Goal: Information Seeking & Learning: Learn about a topic

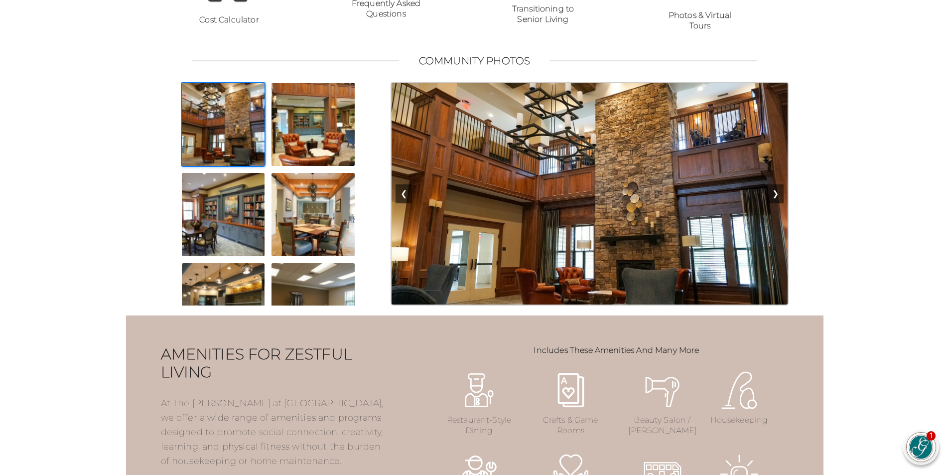
scroll to position [747, 0]
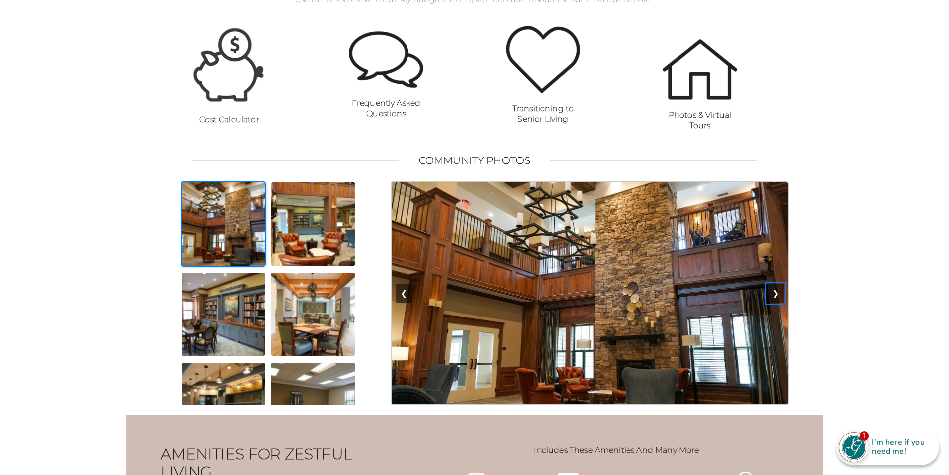
click at [776, 303] on button "❯" at bounding box center [775, 293] width 16 height 19
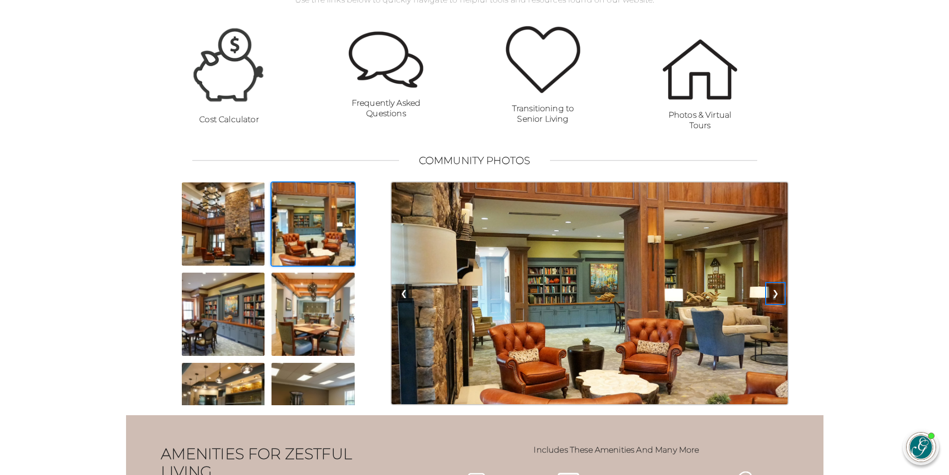
click at [778, 303] on button "❯" at bounding box center [775, 293] width 16 height 19
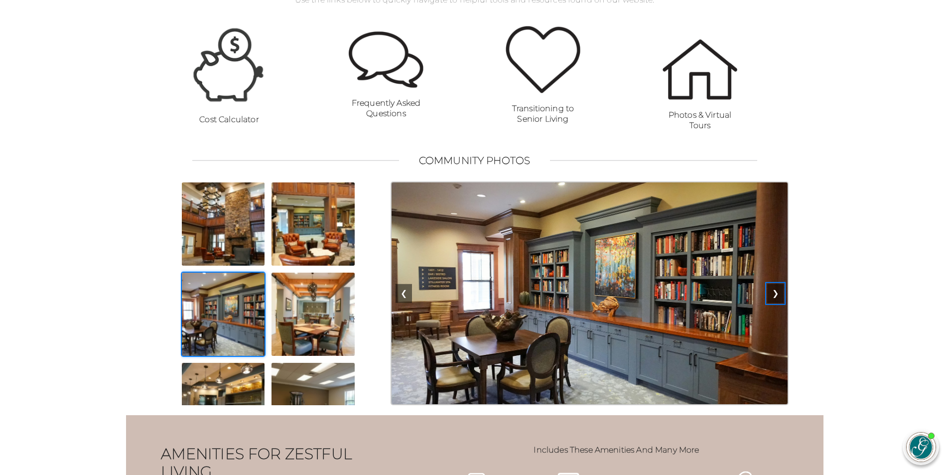
click at [778, 303] on button "❯" at bounding box center [775, 293] width 16 height 19
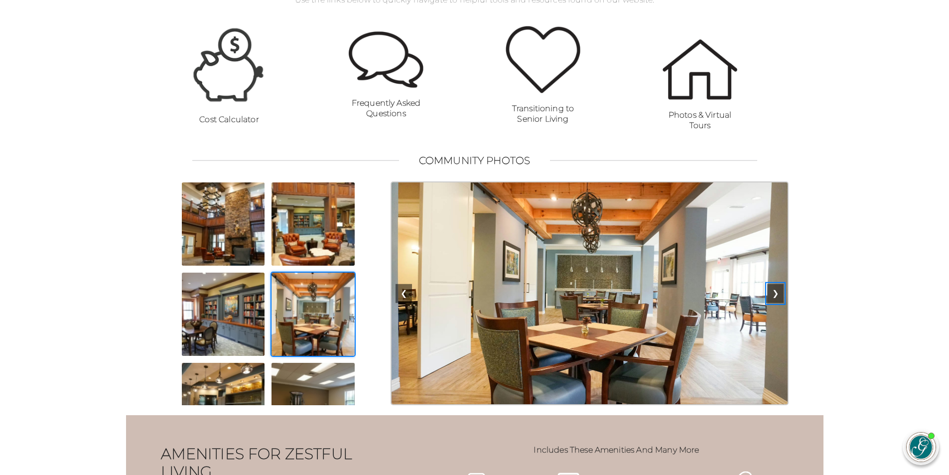
click at [777, 303] on button "❯" at bounding box center [775, 293] width 16 height 19
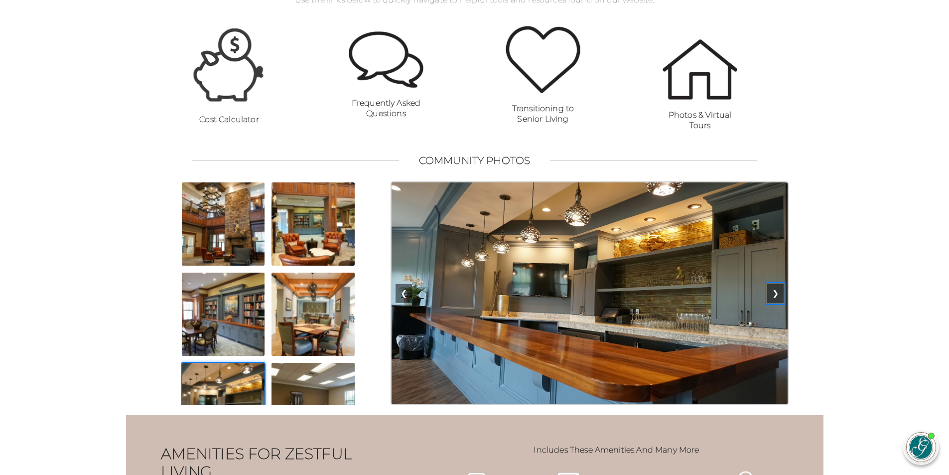
click at [777, 303] on button "❯" at bounding box center [775, 293] width 16 height 19
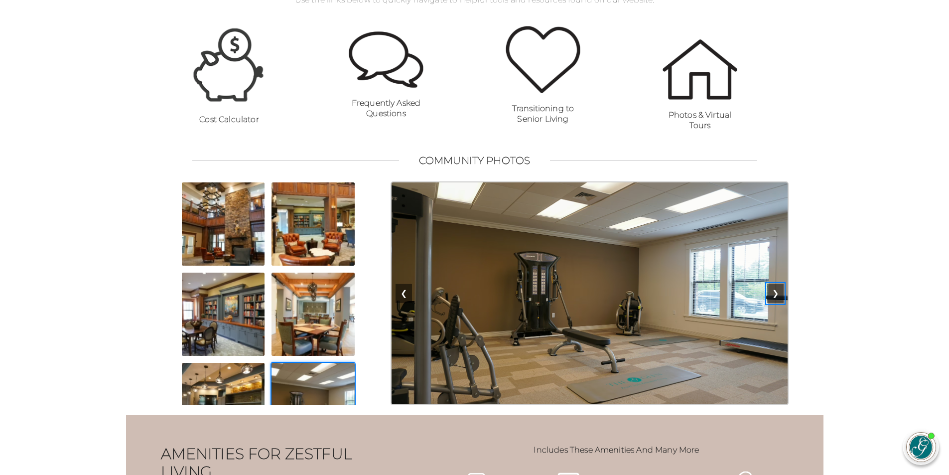
click at [777, 303] on button "❯" at bounding box center [775, 293] width 16 height 19
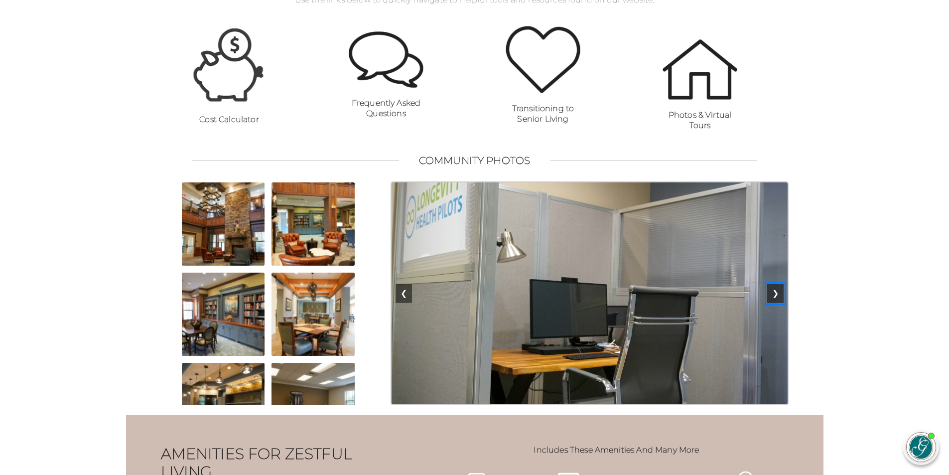
click at [777, 303] on button "❯" at bounding box center [775, 293] width 16 height 19
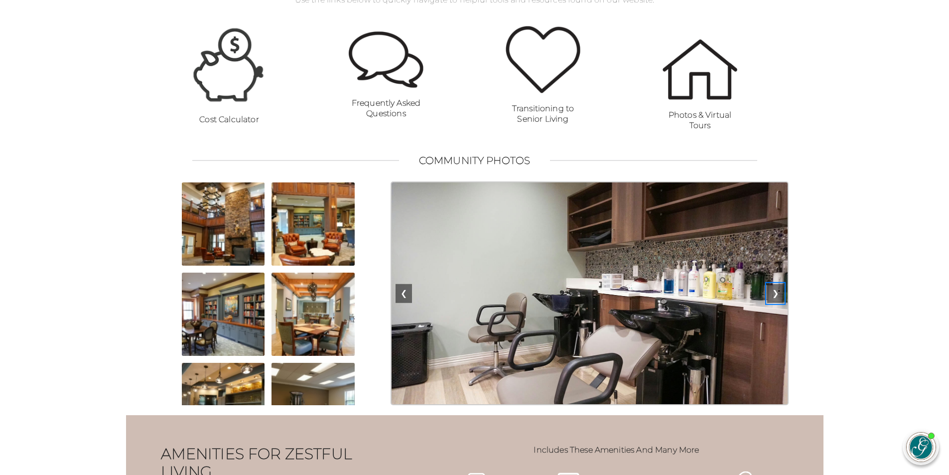
click at [777, 303] on button "❯" at bounding box center [775, 293] width 16 height 19
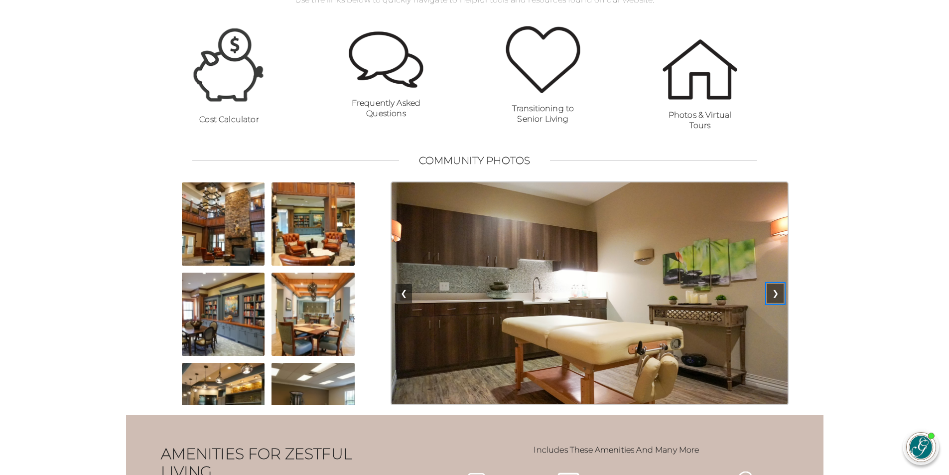
click at [777, 303] on button "❯" at bounding box center [775, 293] width 16 height 19
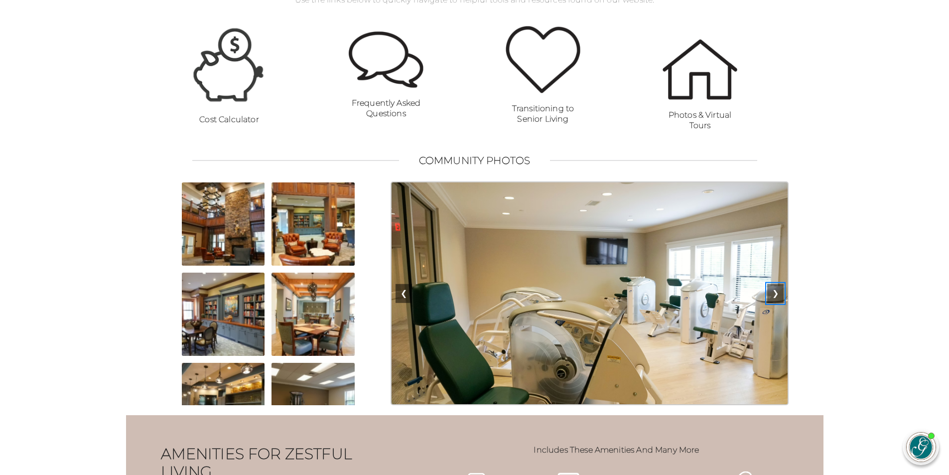
click at [777, 303] on button "❯" at bounding box center [775, 293] width 16 height 19
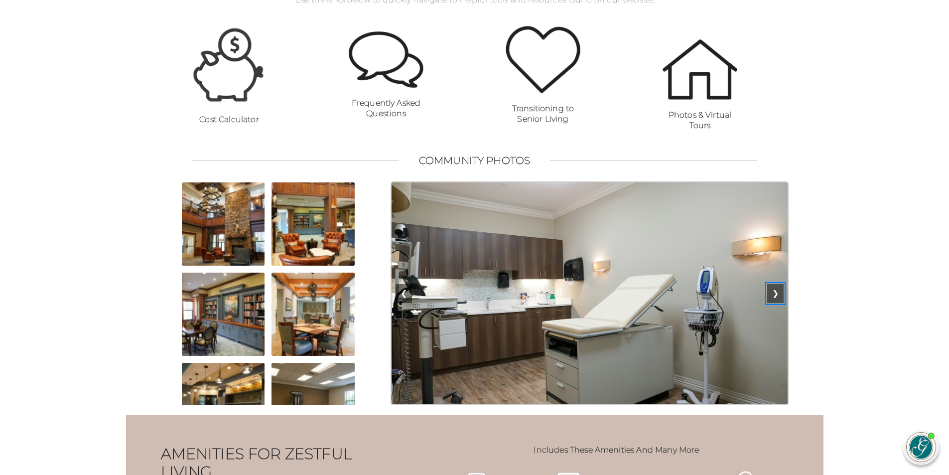
click at [777, 303] on button "❯" at bounding box center [775, 293] width 16 height 19
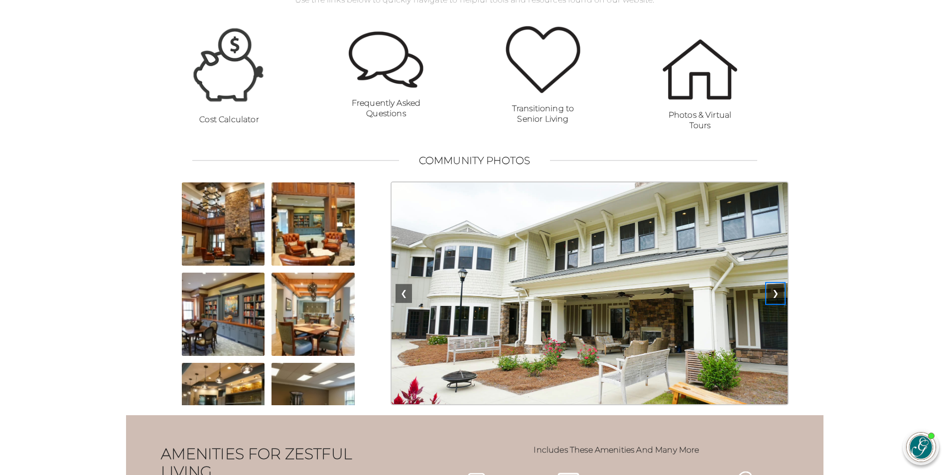
click at [777, 303] on button "❯" at bounding box center [775, 293] width 16 height 19
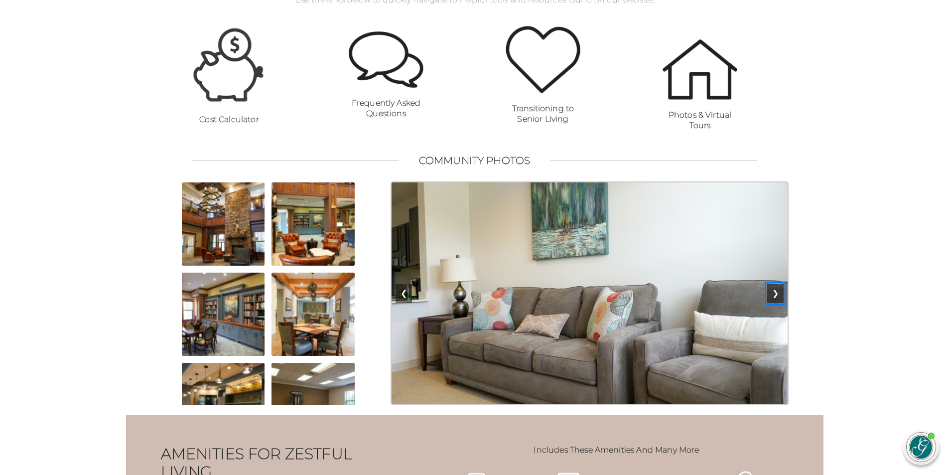
click at [778, 303] on button "❯" at bounding box center [775, 293] width 16 height 19
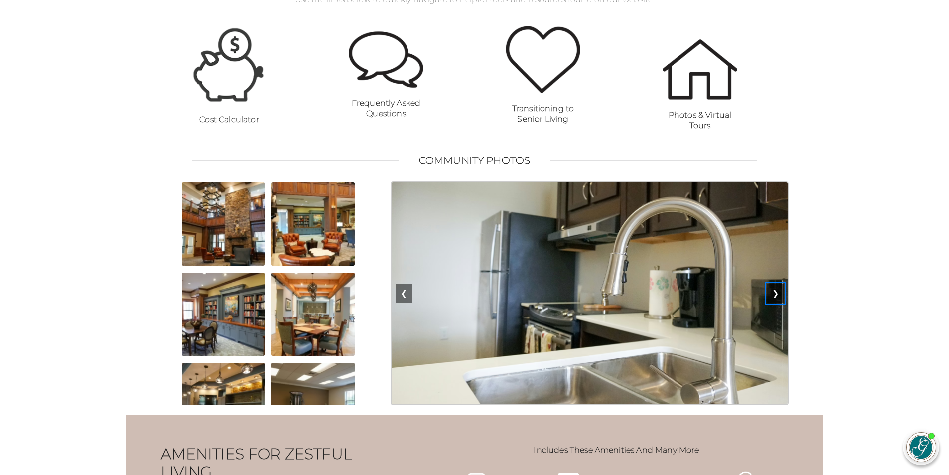
click at [778, 303] on button "❯" at bounding box center [775, 293] width 16 height 19
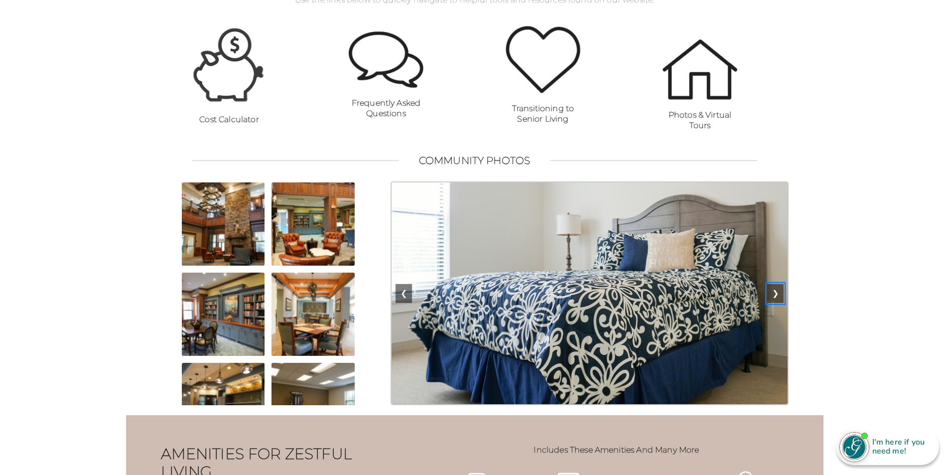
click at [778, 303] on button "❯" at bounding box center [775, 293] width 16 height 19
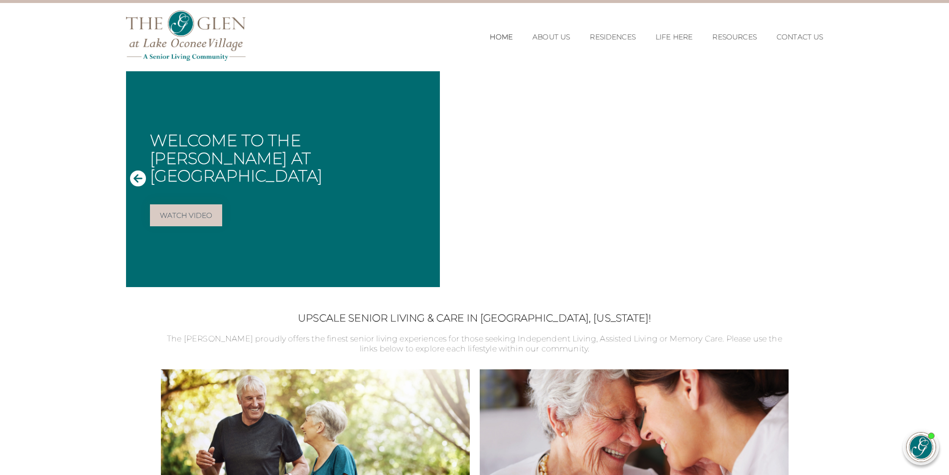
scroll to position [0, 0]
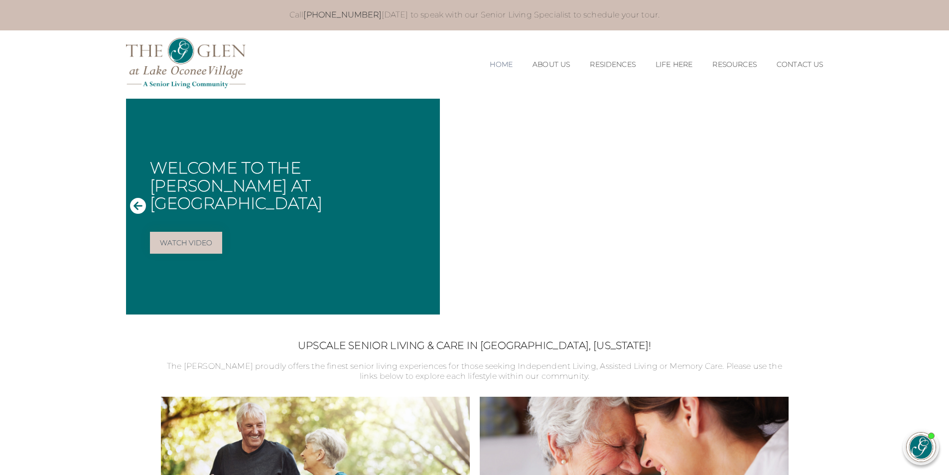
click at [493, 61] on link "Home" at bounding box center [501, 64] width 23 height 8
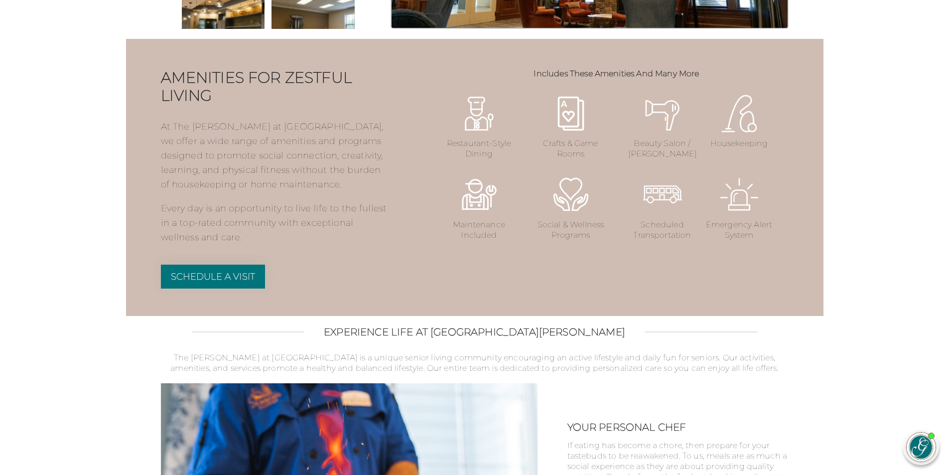
scroll to position [1174, 0]
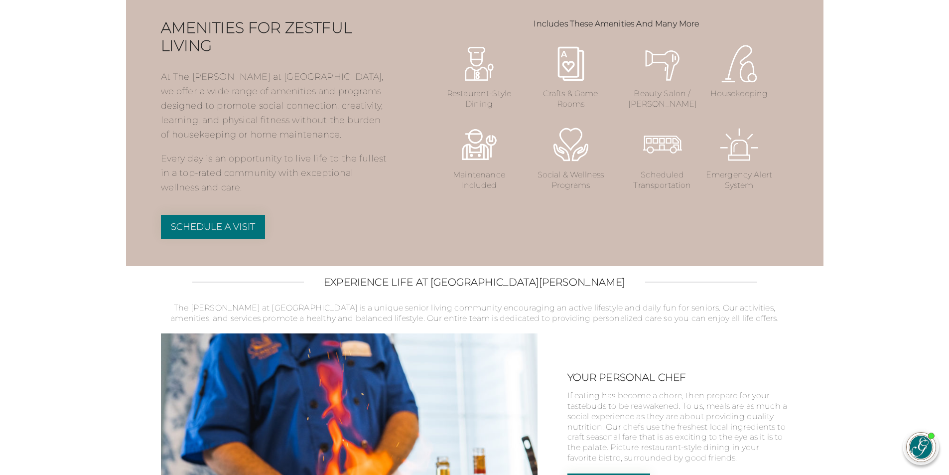
click at [659, 248] on section "Amenities for Zestful Living At The Glen at Lake Oconee Village, we offer a wid…" at bounding box center [475, 127] width 698 height 277
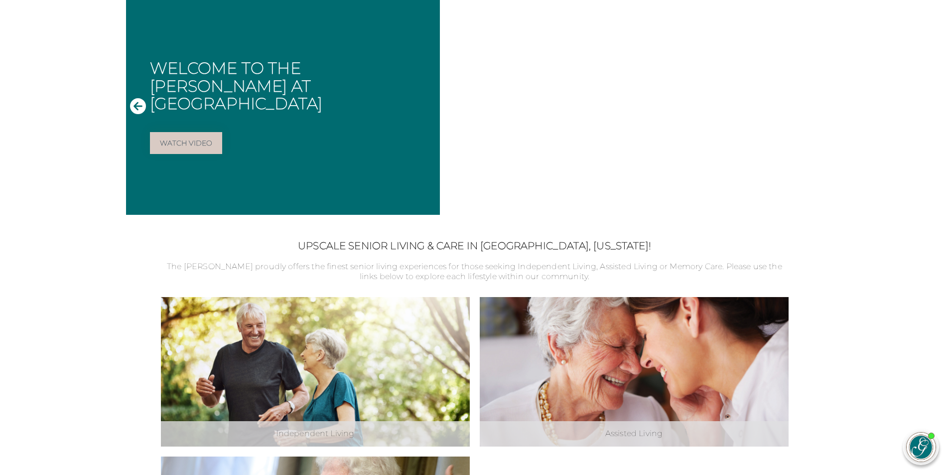
scroll to position [0, 0]
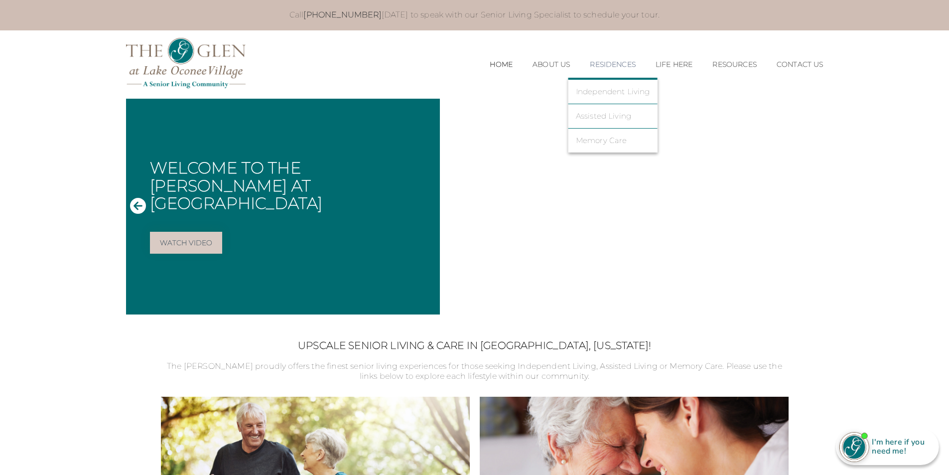
click at [605, 61] on link "Residences" at bounding box center [613, 64] width 46 height 8
click at [606, 88] on link "Independent Living" at bounding box center [613, 91] width 74 height 9
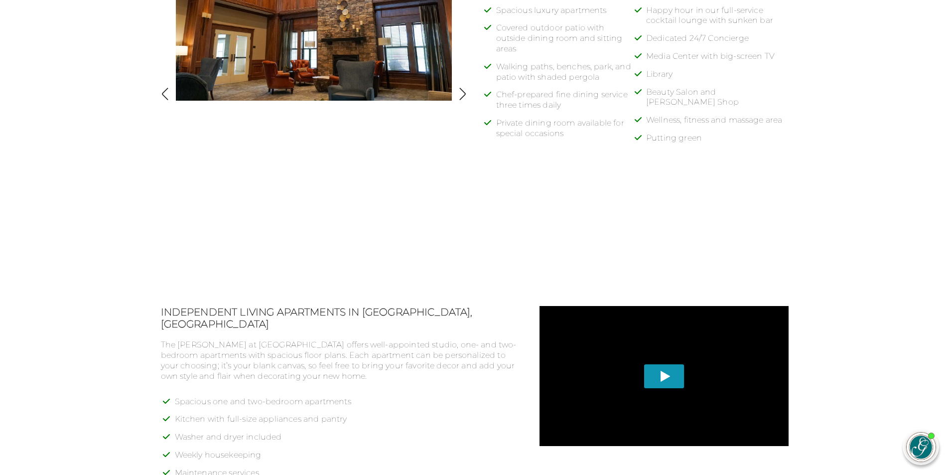
scroll to position [698, 0]
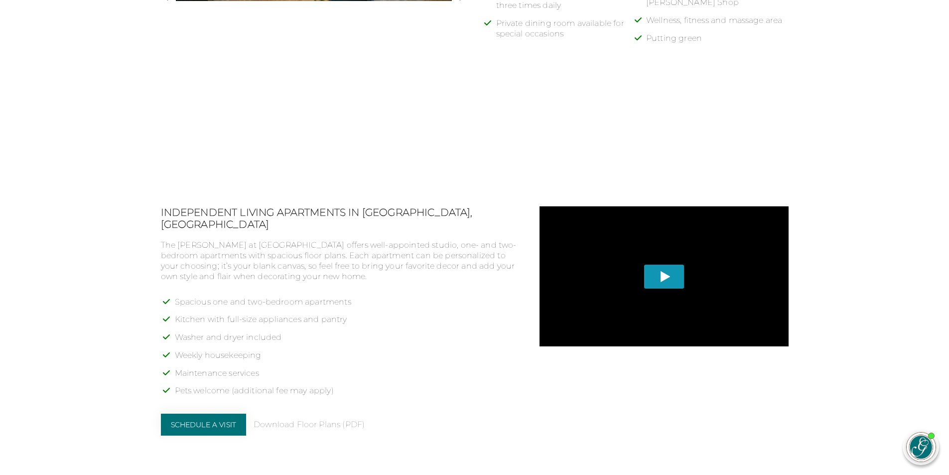
click at [669, 274] on span "Play" at bounding box center [664, 277] width 40 height 24
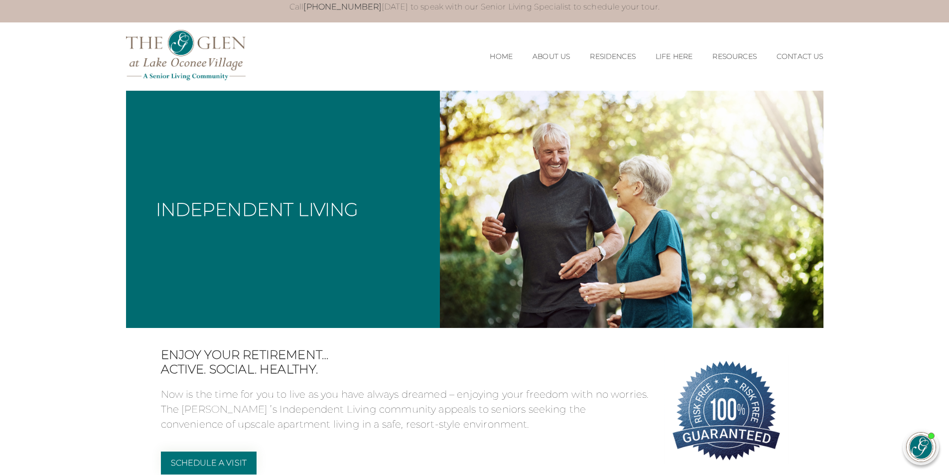
scroll to position [0, 0]
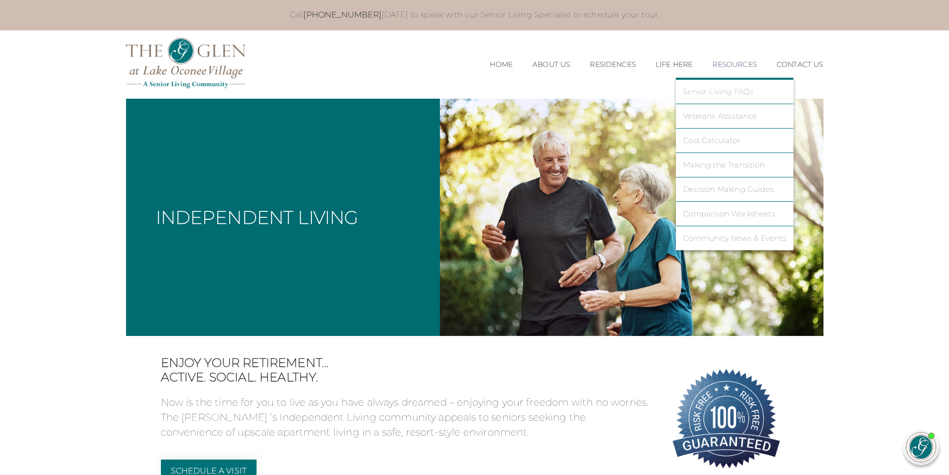
click at [716, 88] on link "Senior Living FAQs" at bounding box center [734, 91] width 103 height 9
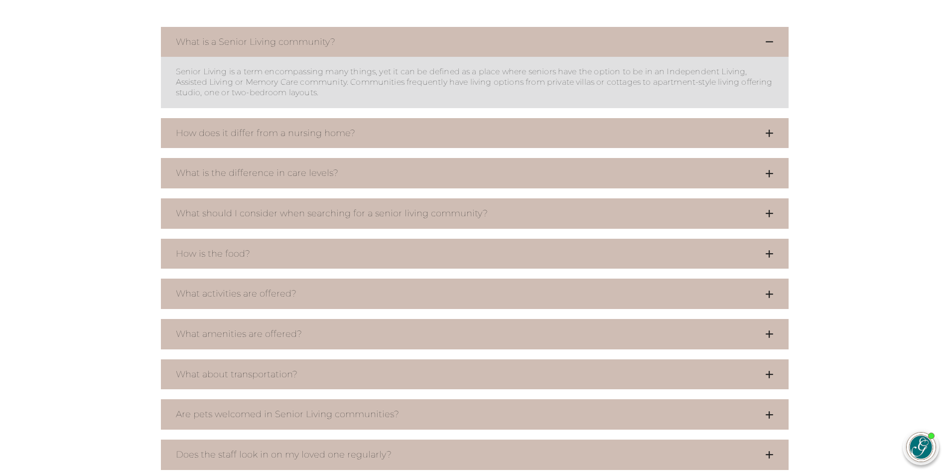
scroll to position [448, 0]
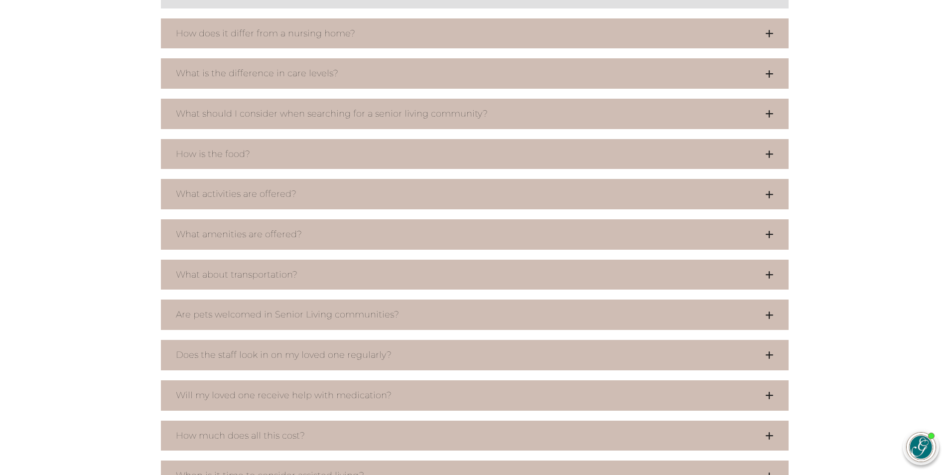
click at [296, 232] on button "What amenities are offered?" at bounding box center [475, 234] width 628 height 30
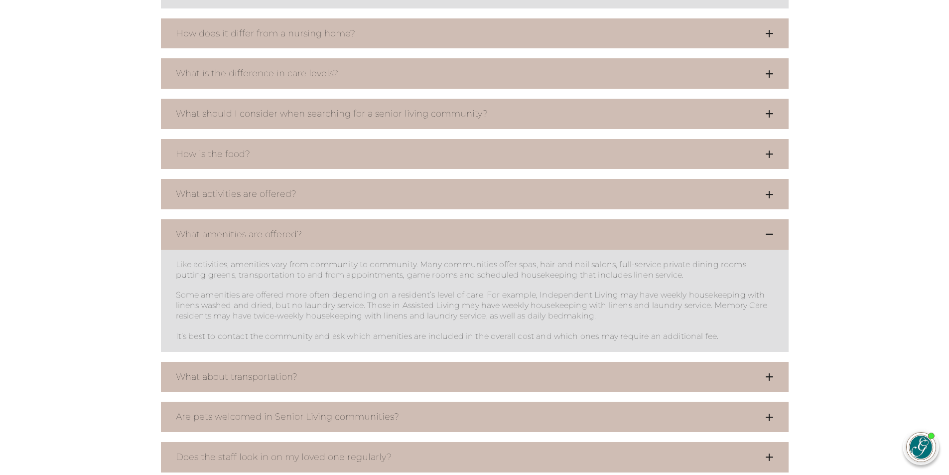
click at [271, 373] on button "What about transportation?" at bounding box center [475, 377] width 628 height 30
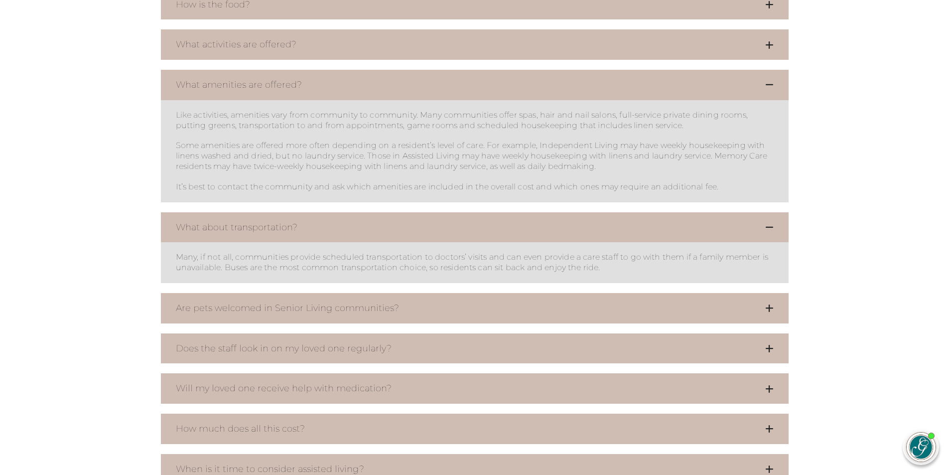
scroll to position [648, 0]
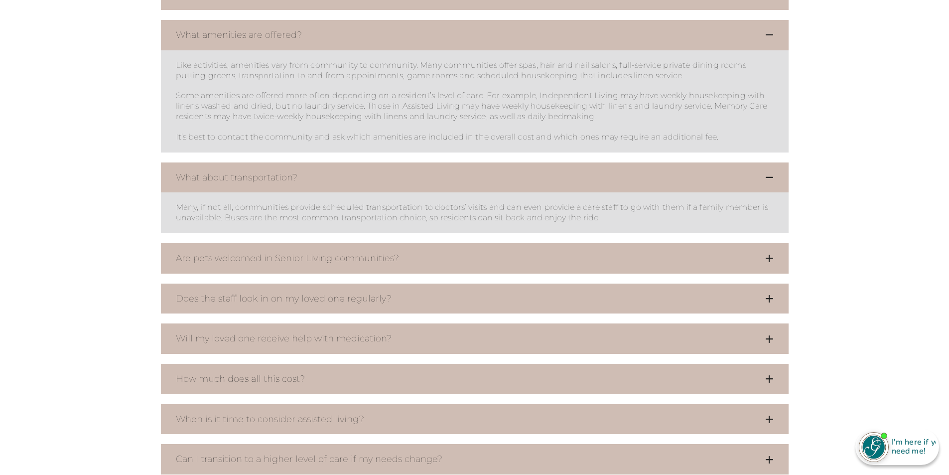
click at [274, 375] on button "How much does all this cost?" at bounding box center [475, 379] width 628 height 30
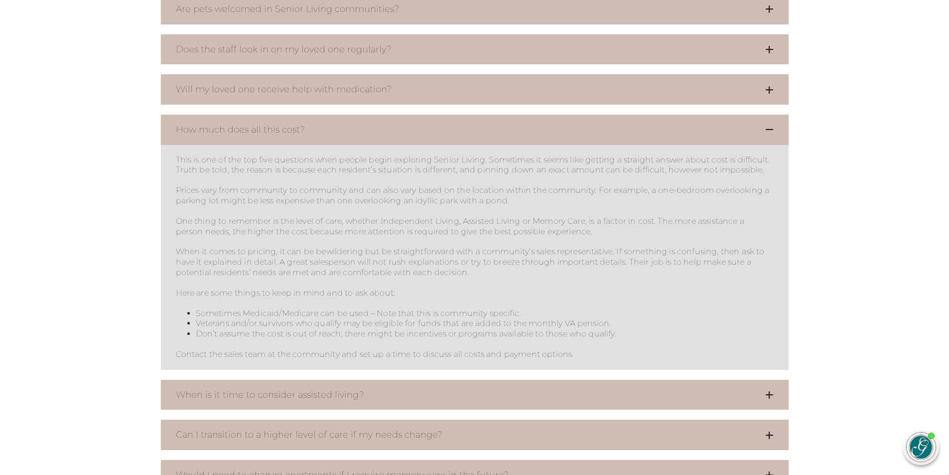
scroll to position [1046, 0]
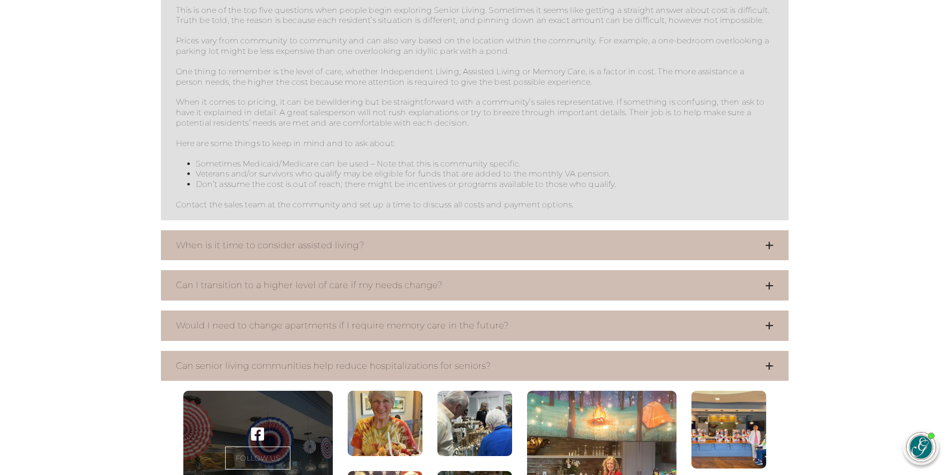
click at [366, 297] on button "Can I transition to a higher level of care if my needs change?" at bounding box center [475, 285] width 628 height 30
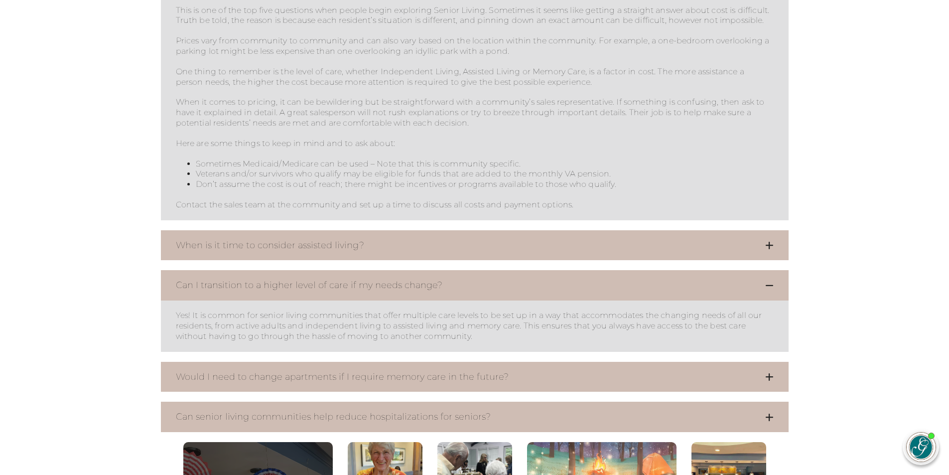
click at [436, 384] on button "Would I need to change apartments if I require memory care in the future?" at bounding box center [475, 377] width 628 height 30
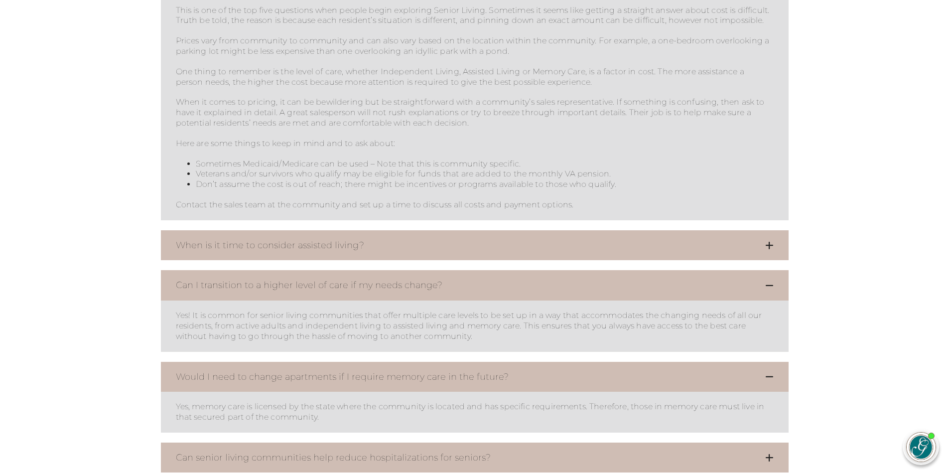
scroll to position [1146, 0]
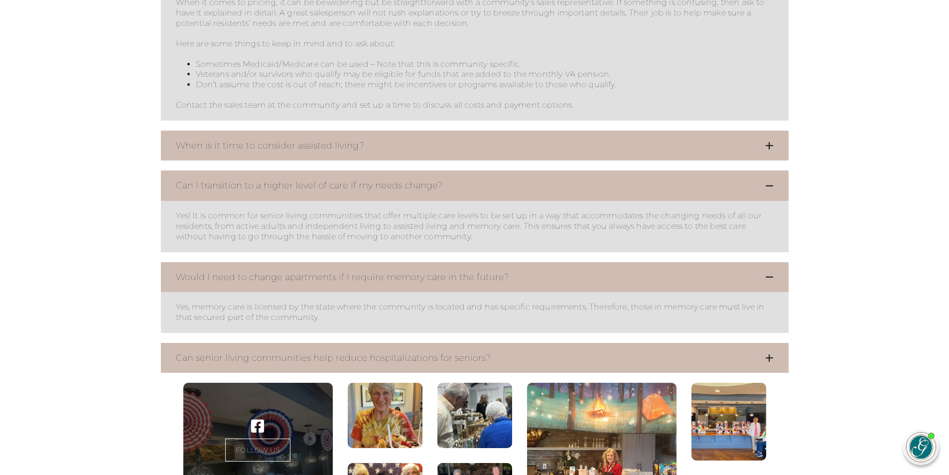
click at [431, 366] on button "Can senior living communities help reduce hospitalizations for seniors?" at bounding box center [475, 358] width 628 height 30
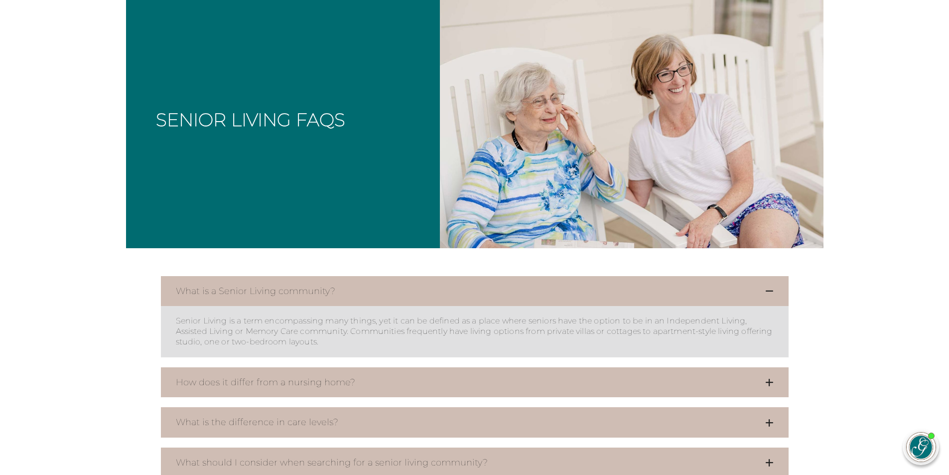
scroll to position [0, 0]
